Goal: Information Seeking & Learning: Learn about a topic

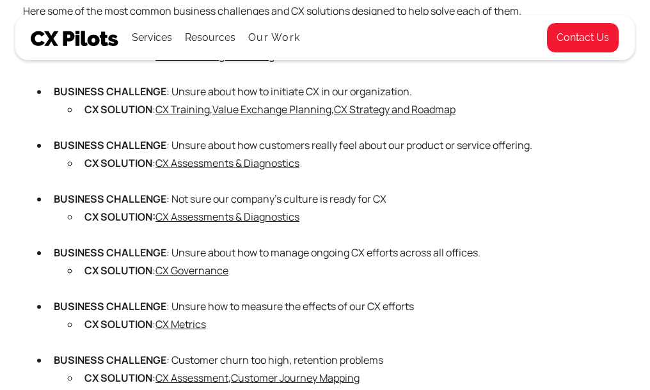
scroll to position [1025, 0]
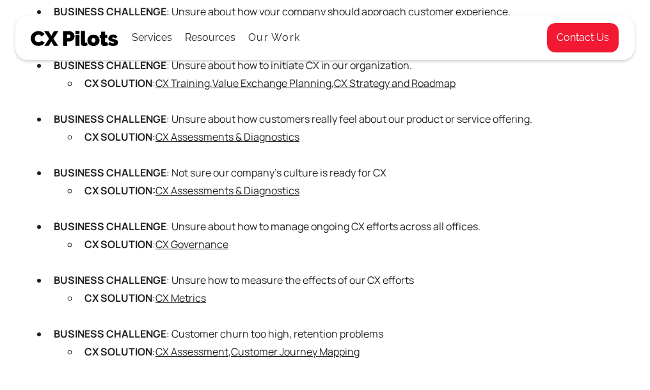
drag, startPoint x: 651, startPoint y: 24, endPoint x: 639, endPoint y: 109, distance: 86.0
click at [157, 39] on div "Services" at bounding box center [152, 38] width 40 height 18
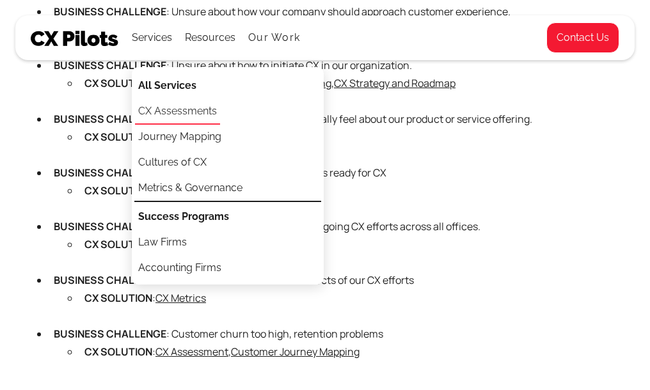
click at [170, 110] on link "CX Assessments" at bounding box center [177, 112] width 85 height 26
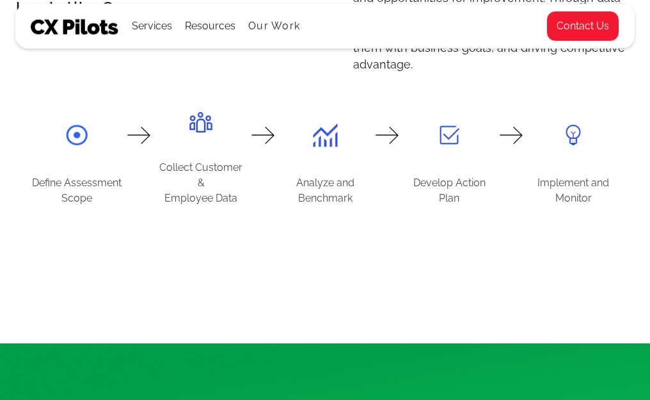
scroll to position [1132, 0]
